Goal: Task Accomplishment & Management: Use online tool/utility

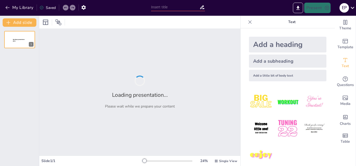
type input "Calendario Tributario para ADIPOPLAST S.A.: Obligaciones y Fechas Clave"
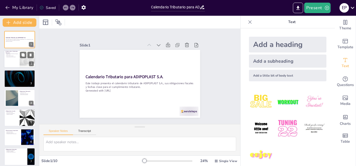
click at [13, 57] on p "Consecuencias de No Cumplir" at bounding box center [11, 56] width 13 height 1
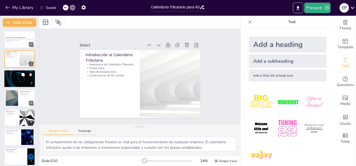
click at [7, 71] on p "Información General de ADIPOPLAST S.A." at bounding box center [19, 71] width 28 height 2
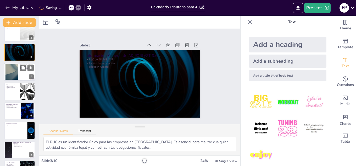
click at [12, 69] on div at bounding box center [12, 72] width 28 height 16
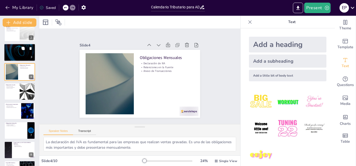
scroll to position [2, 0]
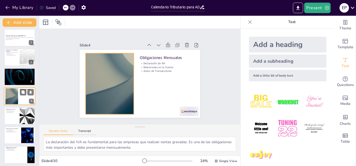
click at [10, 97] on div at bounding box center [12, 96] width 28 height 16
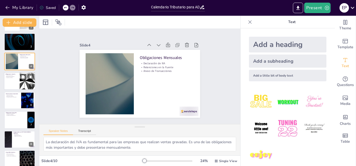
click at [12, 81] on div at bounding box center [19, 81] width 31 height 18
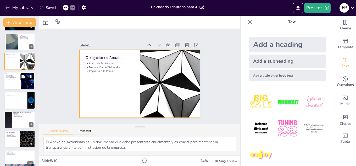
click at [13, 85] on div at bounding box center [19, 81] width 31 height 18
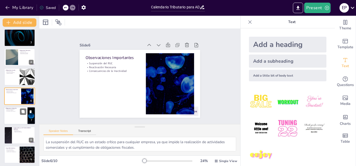
click at [11, 113] on div at bounding box center [19, 116] width 31 height 18
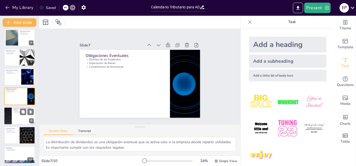
scroll to position [62, 0]
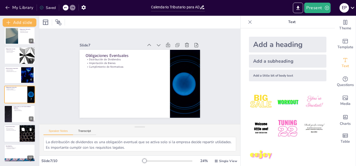
drag, startPoint x: 14, startPoint y: 119, endPoint x: 16, endPoint y: 125, distance: 6.6
click at [14, 119] on div at bounding box center [19, 113] width 31 height 17
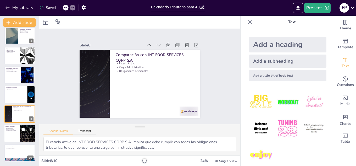
click at [18, 131] on div at bounding box center [19, 133] width 31 height 18
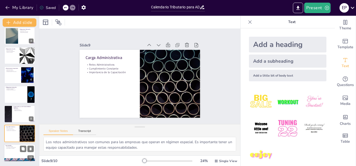
click at [15, 152] on div at bounding box center [19, 153] width 31 height 18
type textarea "La reactivación del RUC es un paso necesario para que ADIPOPLAST S.A. pueda vol…"
